Goal: Transaction & Acquisition: Purchase product/service

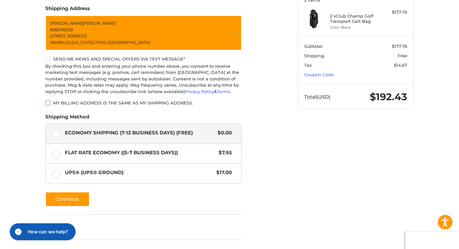
scroll to position [119, 0]
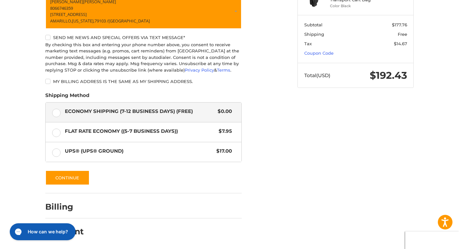
click at [47, 38] on label "Send me news and special offers via text message*" at bounding box center [143, 37] width 196 height 5
click at [67, 176] on button "Continue" at bounding box center [67, 177] width 44 height 15
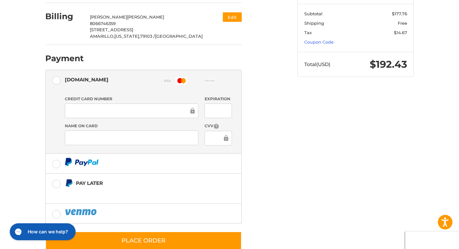
scroll to position [146, 0]
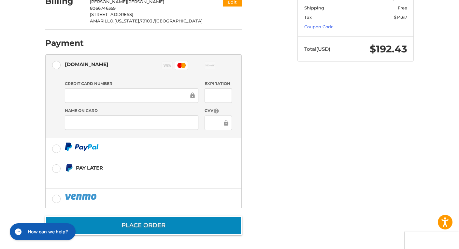
click at [127, 225] on button "Place Order" at bounding box center [143, 225] width 196 height 19
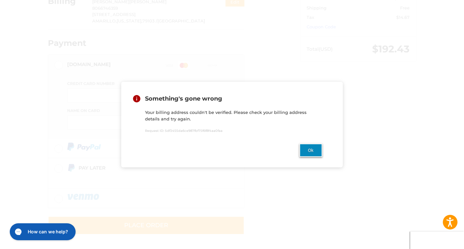
click at [306, 152] on button "Ok" at bounding box center [310, 150] width 23 height 13
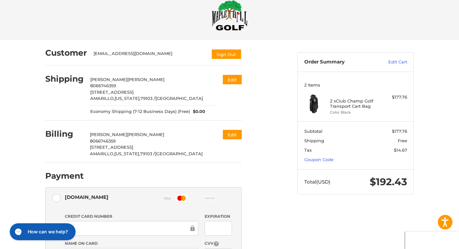
scroll to position [0, 0]
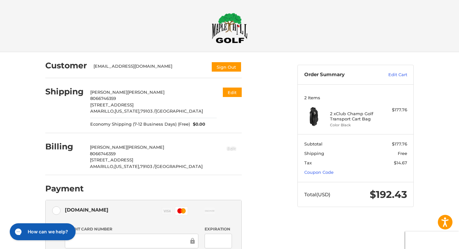
click at [232, 149] on button "Edit" at bounding box center [231, 148] width 20 height 11
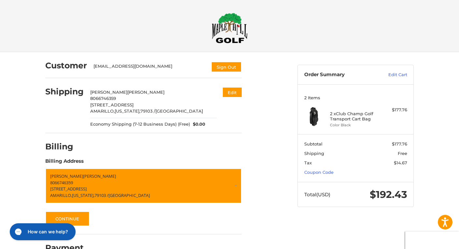
scroll to position [16, 0]
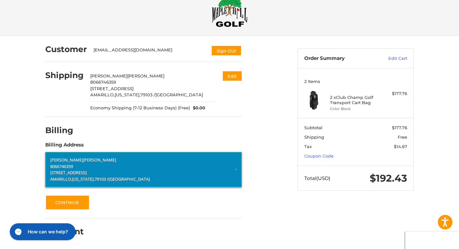
click at [135, 169] on p "8066746359" at bounding box center [143, 166] width 187 height 7
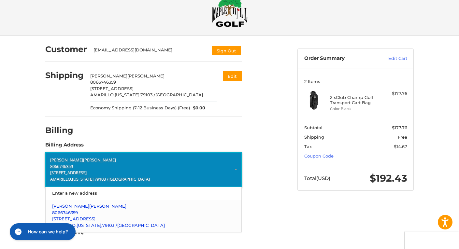
click at [114, 216] on p "8066746359" at bounding box center [143, 213] width 183 height 7
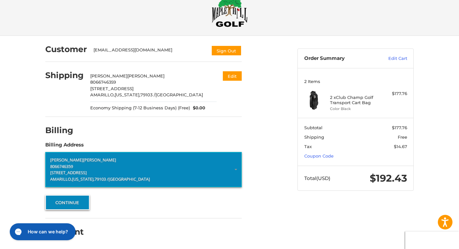
click at [69, 202] on button "Continue" at bounding box center [67, 202] width 44 height 15
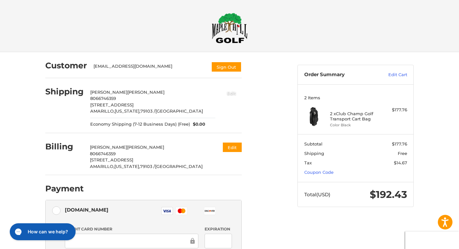
click at [233, 93] on button "Edit" at bounding box center [231, 93] width 20 height 11
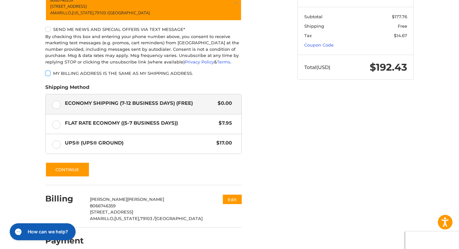
scroll to position [136, 0]
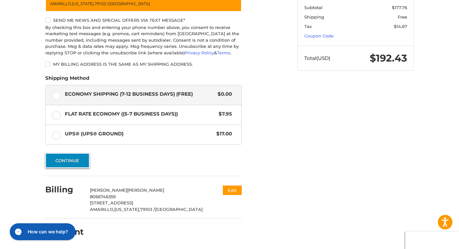
click at [71, 161] on button "Continue" at bounding box center [67, 160] width 44 height 15
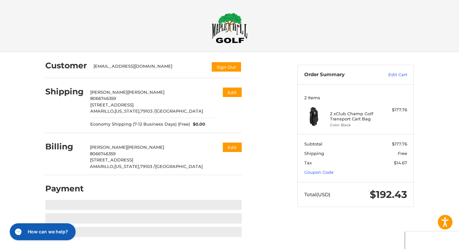
scroll to position [0, 0]
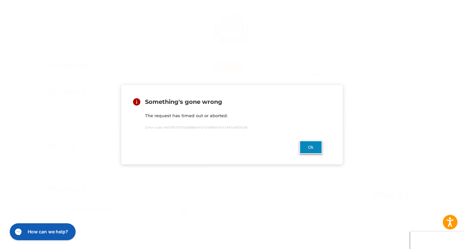
click at [311, 149] on button "Ok" at bounding box center [310, 147] width 23 height 13
click at [312, 150] on button "Ok" at bounding box center [310, 147] width 23 height 13
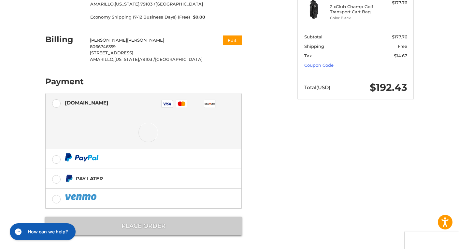
scroll to position [107, 0]
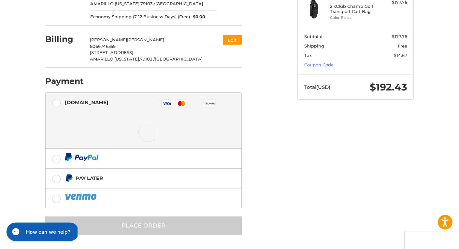
click at [41, 233] on h1 "How can we help?" at bounding box center [48, 231] width 44 height 7
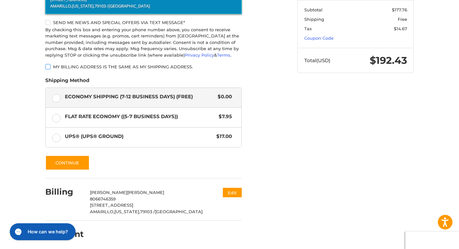
scroll to position [136, 0]
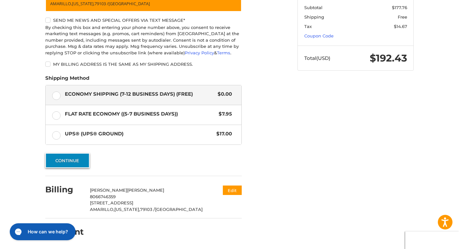
click at [69, 161] on button "Continue" at bounding box center [67, 160] width 44 height 15
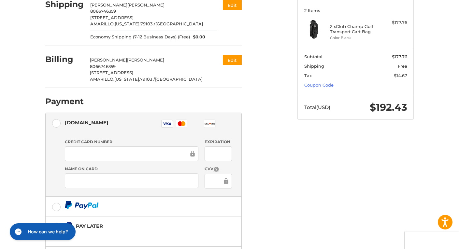
scroll to position [98, 0]
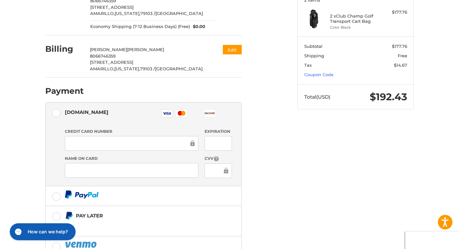
click at [99, 140] on iframe at bounding box center [128, 143] width 119 height 7
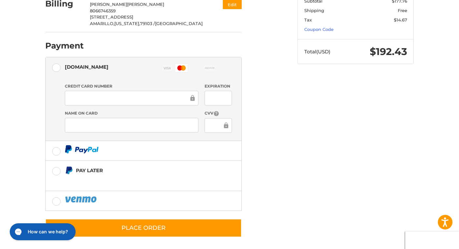
scroll to position [146, 0]
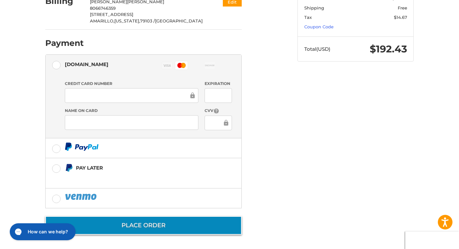
click at [143, 224] on button "Place Order" at bounding box center [143, 225] width 196 height 19
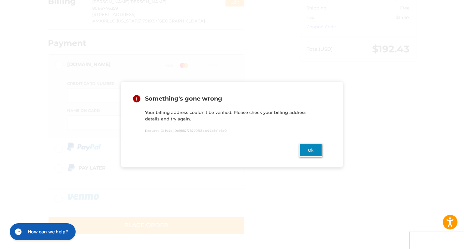
click at [314, 153] on button "Ok" at bounding box center [310, 150] width 23 height 13
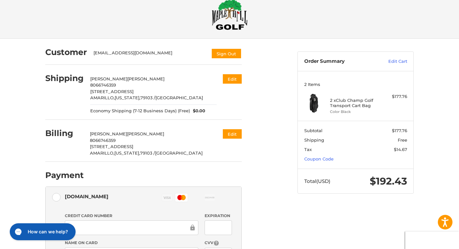
scroll to position [0, 0]
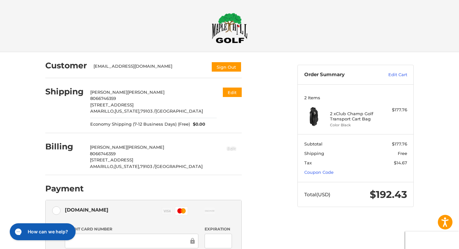
click at [232, 146] on button "Edit" at bounding box center [231, 148] width 20 height 11
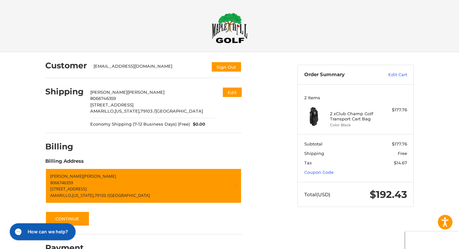
scroll to position [16, 0]
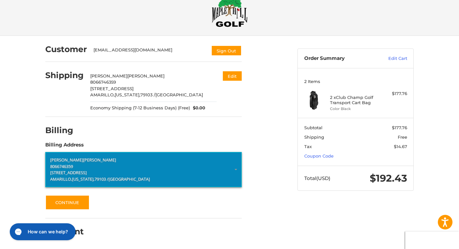
click at [86, 169] on p "8066746359" at bounding box center [143, 166] width 187 height 7
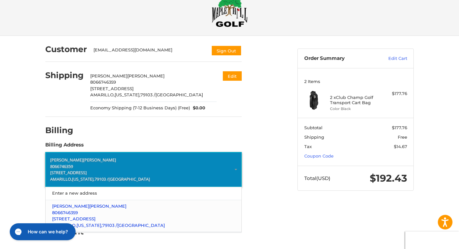
click at [82, 218] on span "[STREET_ADDRESS]" at bounding box center [73, 218] width 43 height 5
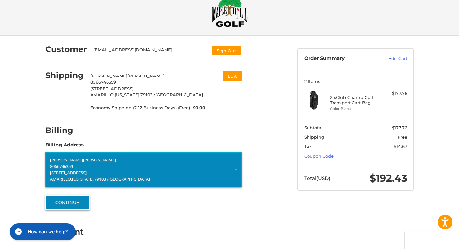
click at [73, 199] on button "Continue" at bounding box center [67, 202] width 44 height 15
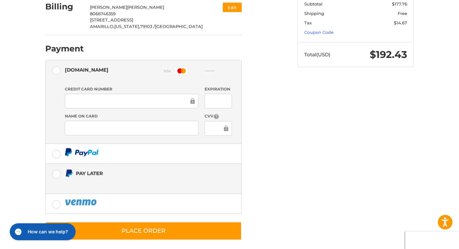
scroll to position [146, 0]
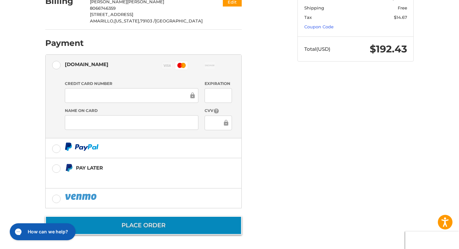
click at [159, 226] on button "Place Order" at bounding box center [143, 225] width 196 height 19
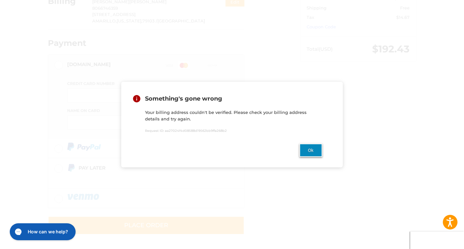
click at [315, 151] on button "Ok" at bounding box center [310, 150] width 23 height 13
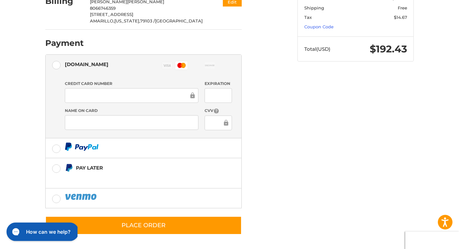
click at [41, 231] on h1 "How can we help?" at bounding box center [48, 231] width 44 height 7
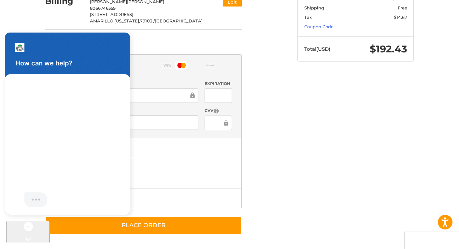
scroll to position [0, 0]
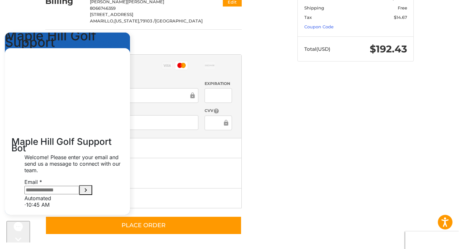
click at [63, 191] on input "Email" at bounding box center [51, 190] width 55 height 8
type input "**********"
click at [90, 186] on icon "Submit Email" at bounding box center [86, 190] width 8 height 8
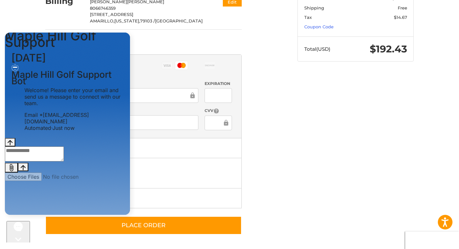
click at [61, 161] on textarea "live chat message input" at bounding box center [34, 153] width 59 height 15
type textarea "**********"
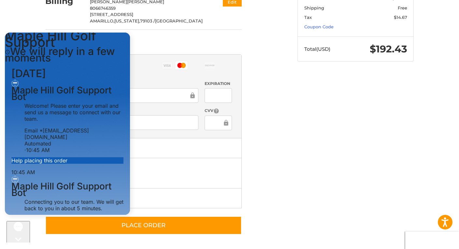
scroll to position [119, 0]
type textarea "********"
type textarea "**********"
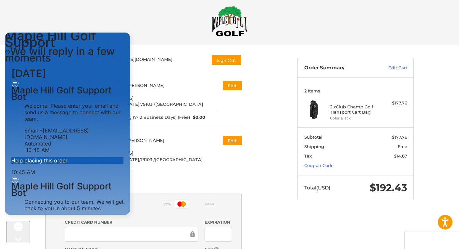
scroll to position [0, 0]
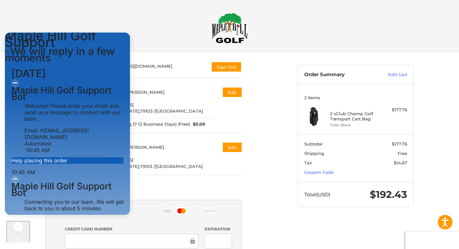
click at [234, 92] on ol "Customer [EMAIL_ADDRESS][DOMAIN_NAME] Sign Out Shipping [PERSON_NAME] 806674635…" at bounding box center [156, 216] width 222 height 328
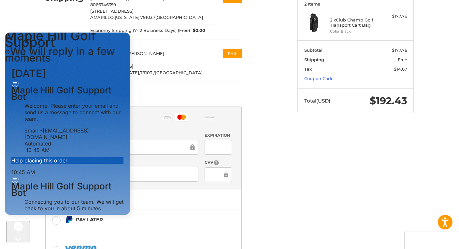
scroll to position [146, 0]
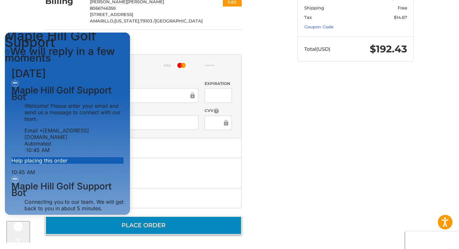
click at [134, 222] on button "Place Order" at bounding box center [143, 225] width 196 height 19
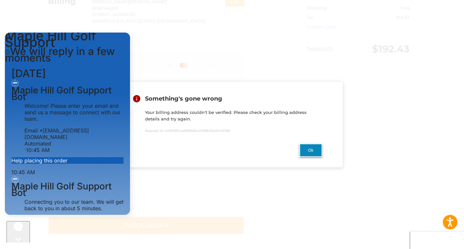
click at [310, 155] on button "Ok" at bounding box center [310, 150] width 23 height 13
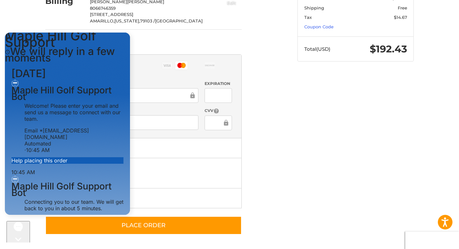
click at [232, 3] on button "Edit" at bounding box center [231, 2] width 20 height 11
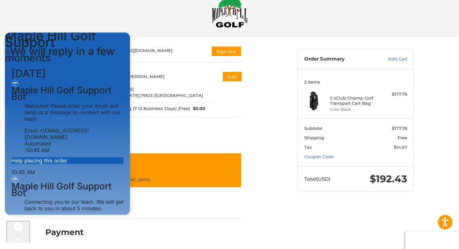
scroll to position [16, 0]
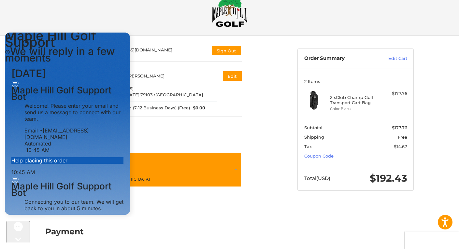
drag, startPoint x: 93, startPoint y: 38, endPoint x: 154, endPoint y: 40, distance: 60.6
click at [135, 40] on html "Maple Hill Golf Support We will reply in a few moments [DATE] Maple Hill Golf S…" at bounding box center [67, 124] width 135 height 190
drag, startPoint x: 60, startPoint y: 39, endPoint x: 121, endPoint y: 43, distance: 62.0
click at [123, 42] on div "Maple Hill Golf Support We will reply in a few moments" at bounding box center [67, 47] width 125 height 29
drag, startPoint x: 286, startPoint y: 153, endPoint x: 278, endPoint y: 175, distance: 23.3
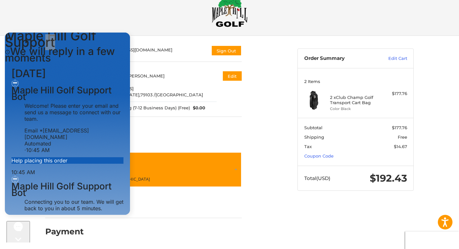
click at [278, 175] on div "Customer [EMAIL_ADDRESS][DOMAIN_NAME] Sign Out Shipping [PERSON_NAME] 806674635…" at bounding box center [229, 142] width 391 height 213
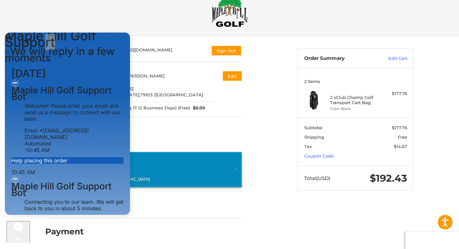
click at [171, 166] on p "8066746359" at bounding box center [143, 166] width 187 height 7
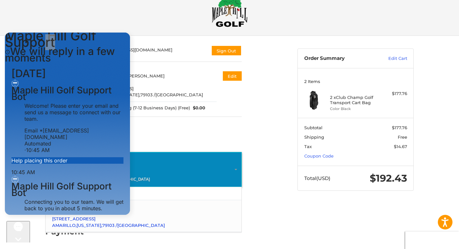
click at [74, 220] on span "[STREET_ADDRESS]" at bounding box center [73, 218] width 43 height 5
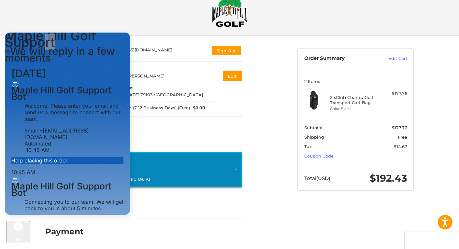
click at [224, 162] on p "[PERSON_NAME]" at bounding box center [143, 160] width 187 height 7
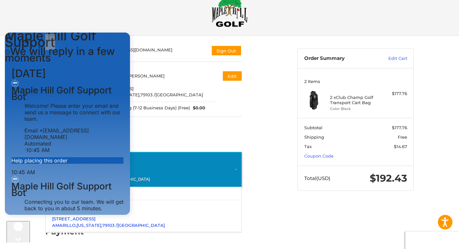
click at [166, 212] on p "8066746359" at bounding box center [143, 213] width 183 height 7
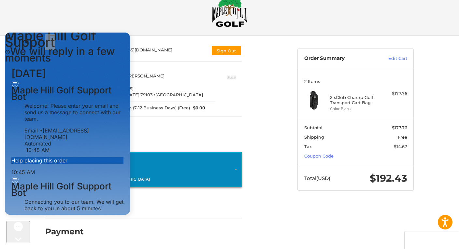
click at [235, 77] on button "Edit" at bounding box center [231, 76] width 20 height 11
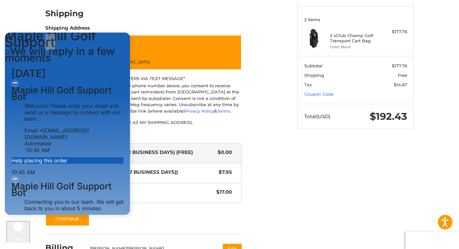
scroll to position [177, 0]
click at [60, 221] on button "Continue" at bounding box center [67, 218] width 44 height 15
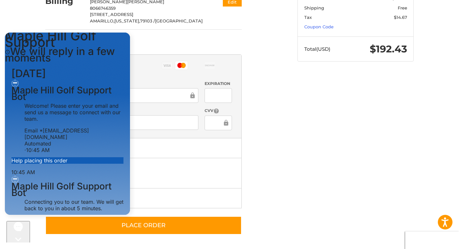
scroll to position [0, 0]
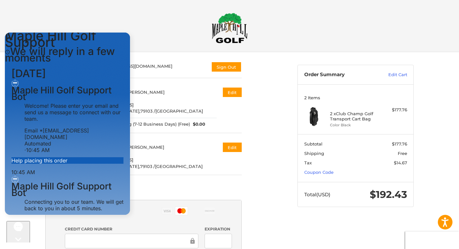
click at [221, 67] on ol "Customer [EMAIL_ADDRESS][DOMAIN_NAME] Sign Out Shipping [PERSON_NAME] 806674635…" at bounding box center [156, 216] width 222 height 328
